Goal: Task Accomplishment & Management: Use online tool/utility

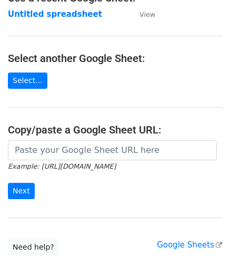
scroll to position [105, 0]
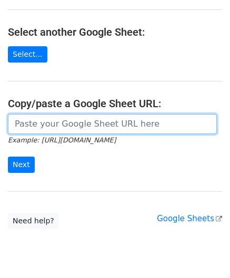
click at [42, 123] on input "url" at bounding box center [112, 124] width 209 height 20
paste input "[URL][DOMAIN_NAME]"
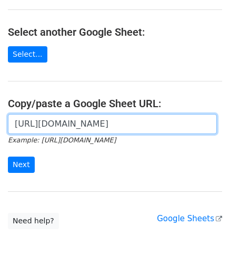
scroll to position [0, 226]
type input "[URL][DOMAIN_NAME]"
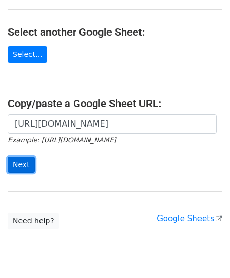
click at [21, 165] on input "Next" at bounding box center [21, 165] width 27 height 16
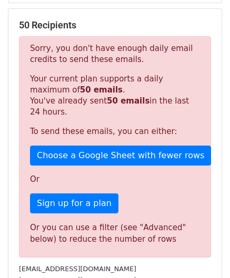
scroll to position [355, 0]
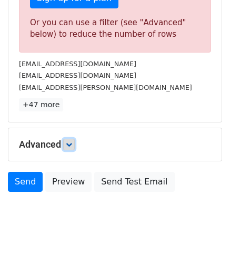
click at [71, 142] on icon at bounding box center [69, 144] width 6 height 6
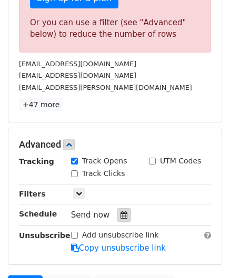
click at [120, 211] on icon at bounding box center [123, 214] width 7 height 7
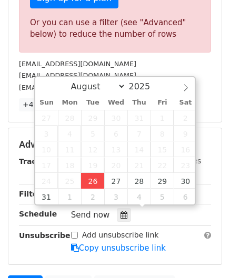
type input "2025-08-26 12:00"
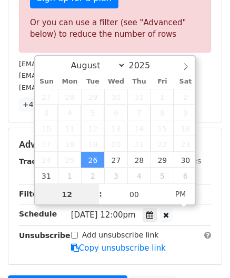
scroll to position [0, 0]
paste input "4"
type input "4"
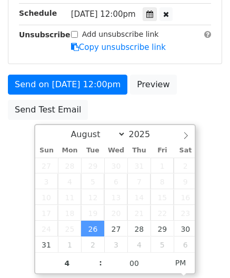
type input "2025-08-26 16:00"
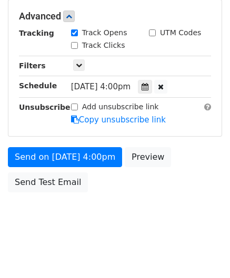
scroll to position [482, 0]
